Goal: Complete application form

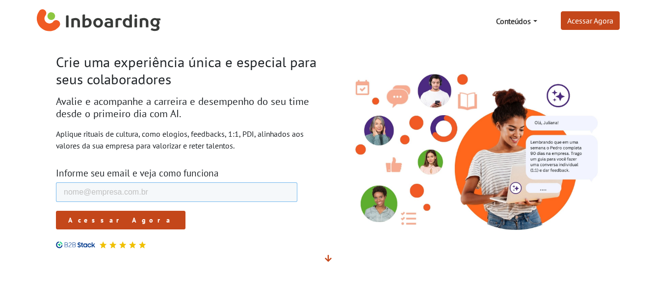
click at [67, 189] on input "E-mail de trabalho *" at bounding box center [176, 193] width 242 height 20
type input "[EMAIL_ADDRESS][DOMAIN_NAME]"
click at [85, 224] on input "Acessar Agora" at bounding box center [120, 220] width 130 height 19
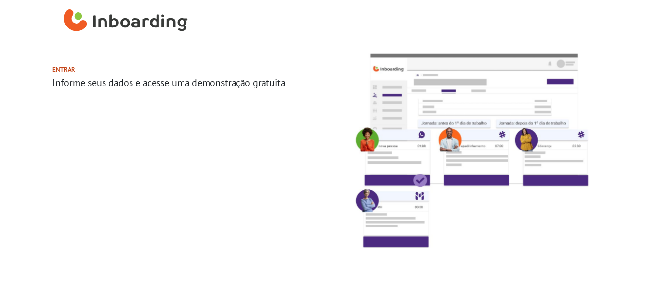
select select "BR"
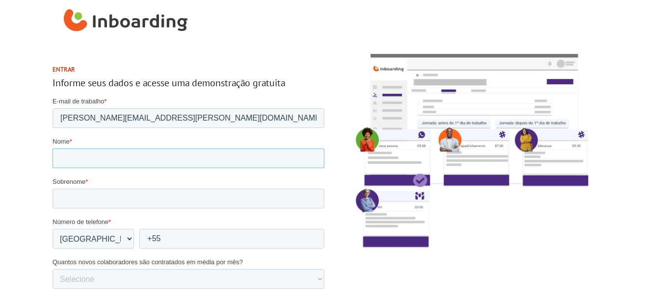
click at [61, 159] on input "Nome *" at bounding box center [188, 159] width 272 height 20
drag, startPoint x: 131, startPoint y: 155, endPoint x: 85, endPoint y: 152, distance: 45.7
click at [85, 152] on input "[PERSON_NAME]" at bounding box center [188, 159] width 272 height 20
type input "[PERSON_NAME] [PERSON_NAME]"
click at [65, 196] on input "Sobrenome *" at bounding box center [188, 199] width 272 height 20
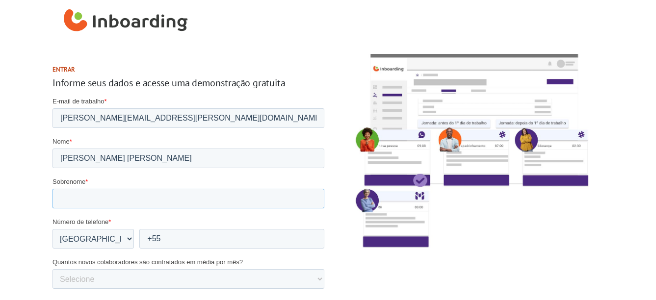
type input "[PERSON_NAME]"
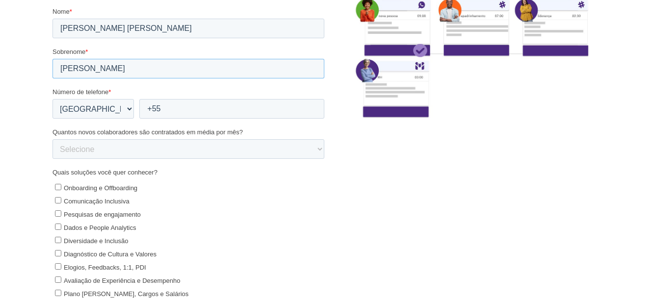
scroll to position [147, 0]
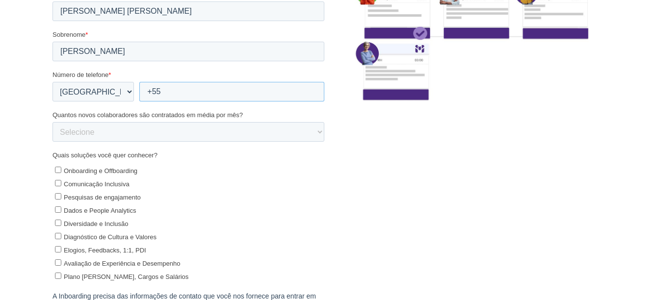
click at [188, 92] on input "+55" at bounding box center [231, 92] width 185 height 20
click at [171, 96] on input "[PHONE_NUMBER]" at bounding box center [231, 92] width 185 height 20
click at [172, 92] on input "[PHONE_NUMBER]" at bounding box center [231, 92] width 185 height 20
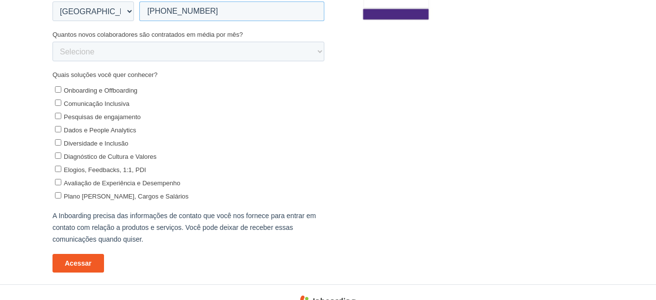
scroll to position [245, 0]
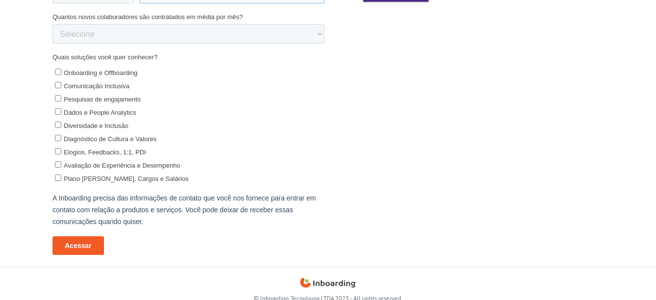
type input "[PHONE_NUMBER]"
click at [319, 33] on select "Selecione 0-5 5-10 10-50 [PHONE_NUMBER]+" at bounding box center [188, 35] width 272 height 20
select select "0-5"
click at [52, 44] on select "Selecione 0-5 5-10 10-50 [PHONE_NUMBER]+" at bounding box center [188, 35] width 272 height 20
click at [58, 86] on input "Comunicação Inclusiva" at bounding box center [57, 85] width 6 height 6
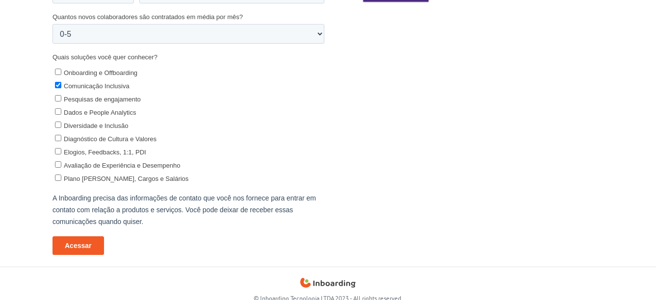
checkbox input "true"
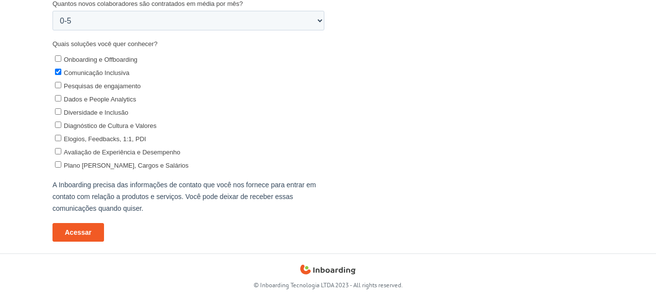
click at [56, 112] on input "Diversidade e Inclusão" at bounding box center [57, 112] width 6 height 6
checkbox input "true"
click at [84, 234] on input "Acessar" at bounding box center [78, 233] width 52 height 19
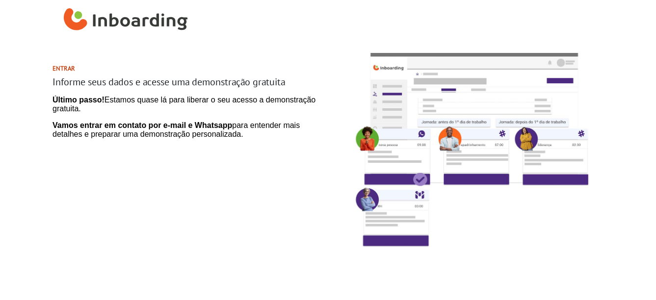
scroll to position [0, 0]
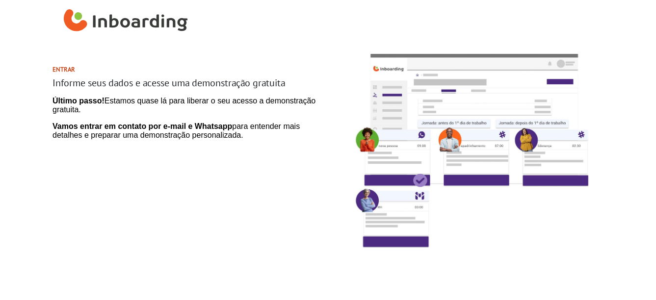
click at [112, 19] on img "Inboarding Home Page" at bounding box center [126, 20] width 124 height 29
